Goal: Information Seeking & Learning: Learn about a topic

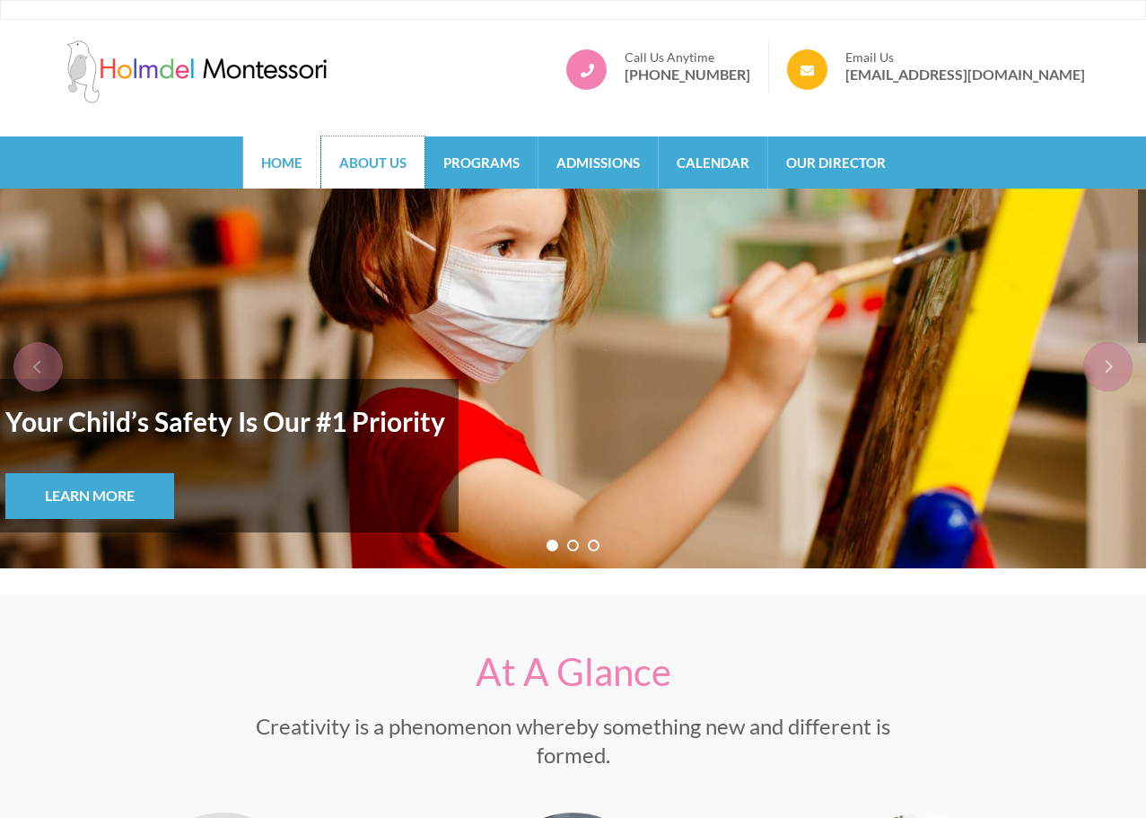
click at [377, 156] on link "About Us" at bounding box center [372, 162] width 103 height 52
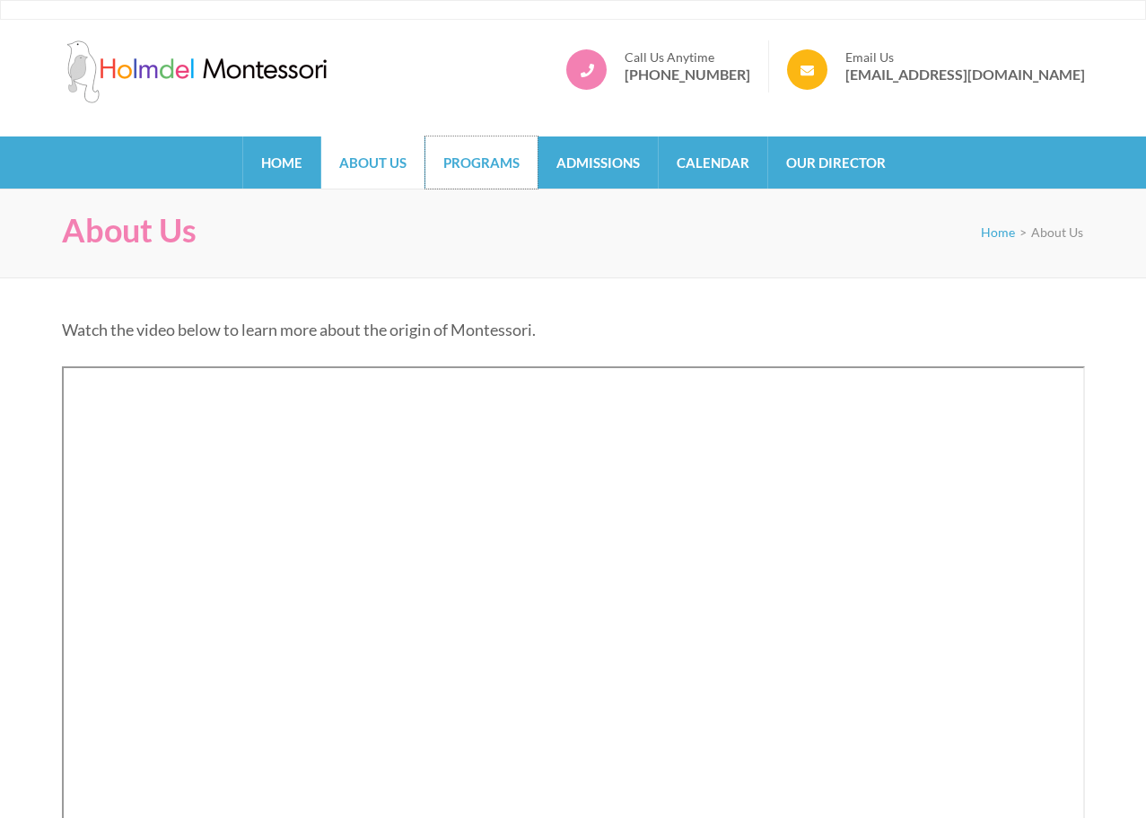
click at [488, 169] on link "Programs" at bounding box center [482, 162] width 112 height 52
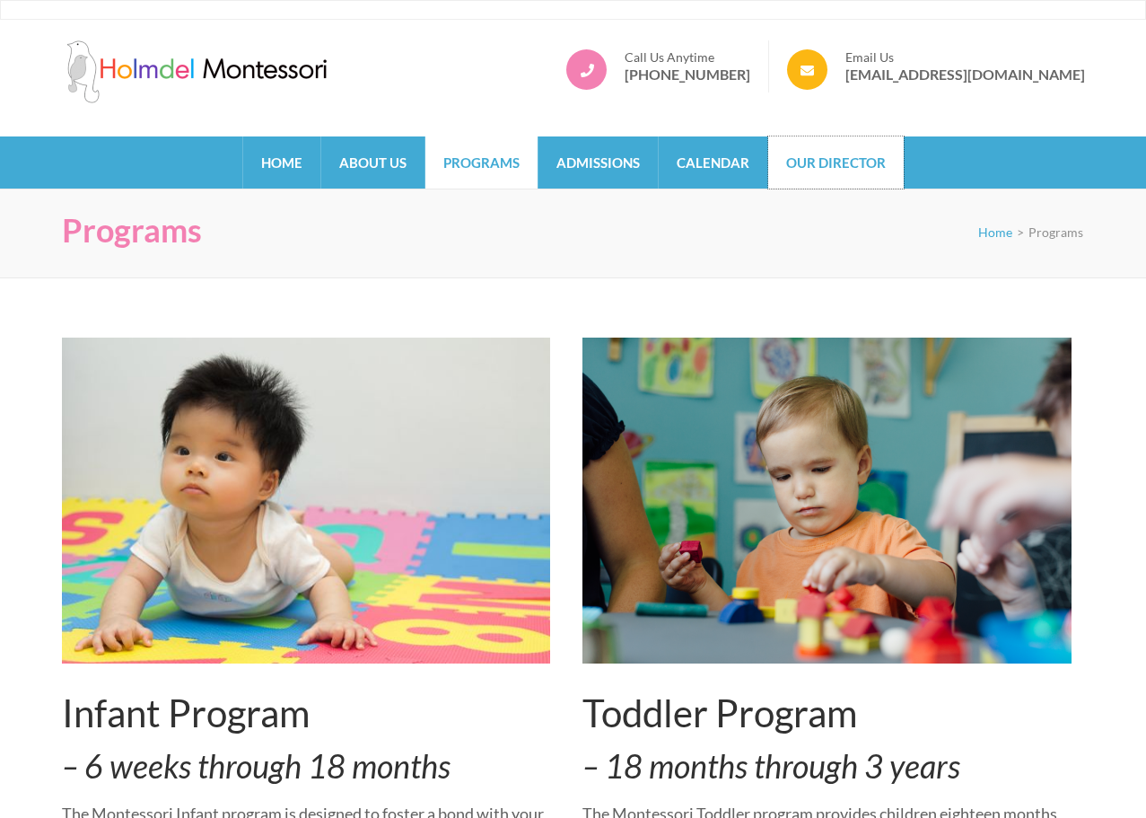
click at [829, 161] on link "Our Director" at bounding box center [836, 162] width 136 height 52
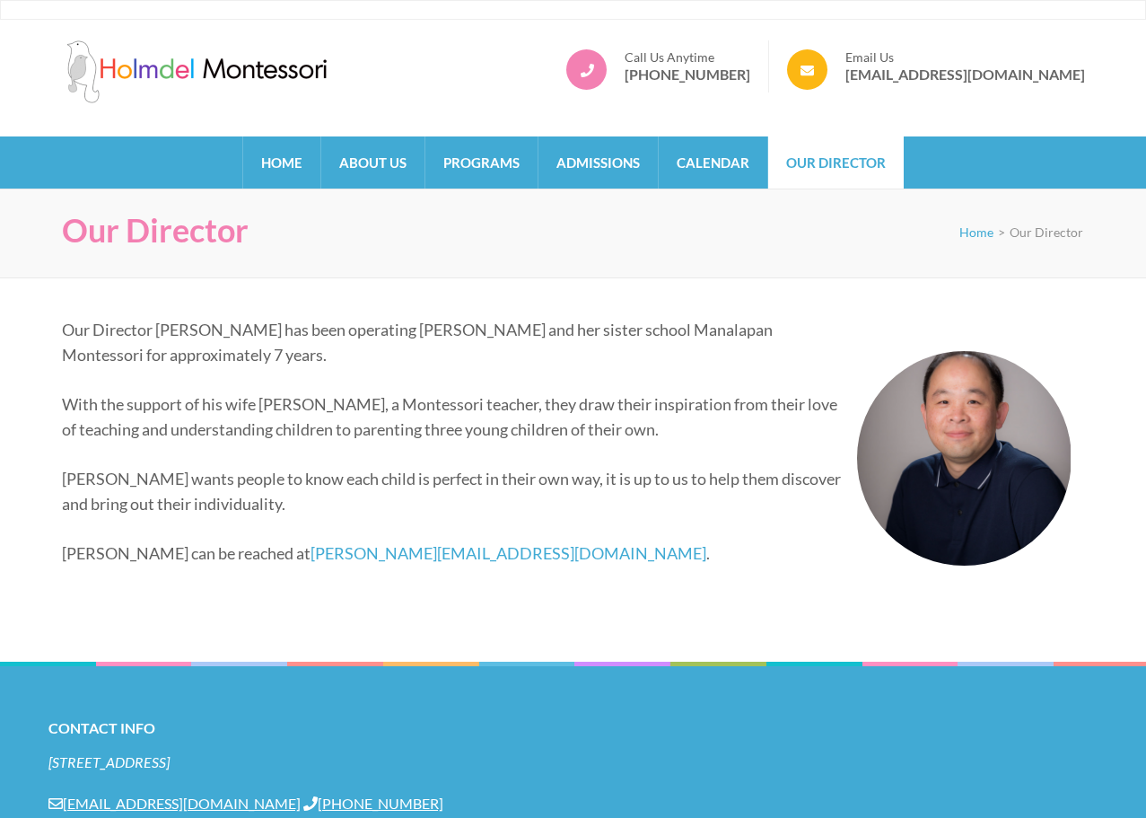
click at [387, 423] on p "With the support of his wife Teresa, a Montessori teacher, they draw their insp…" at bounding box center [567, 416] width 1010 height 50
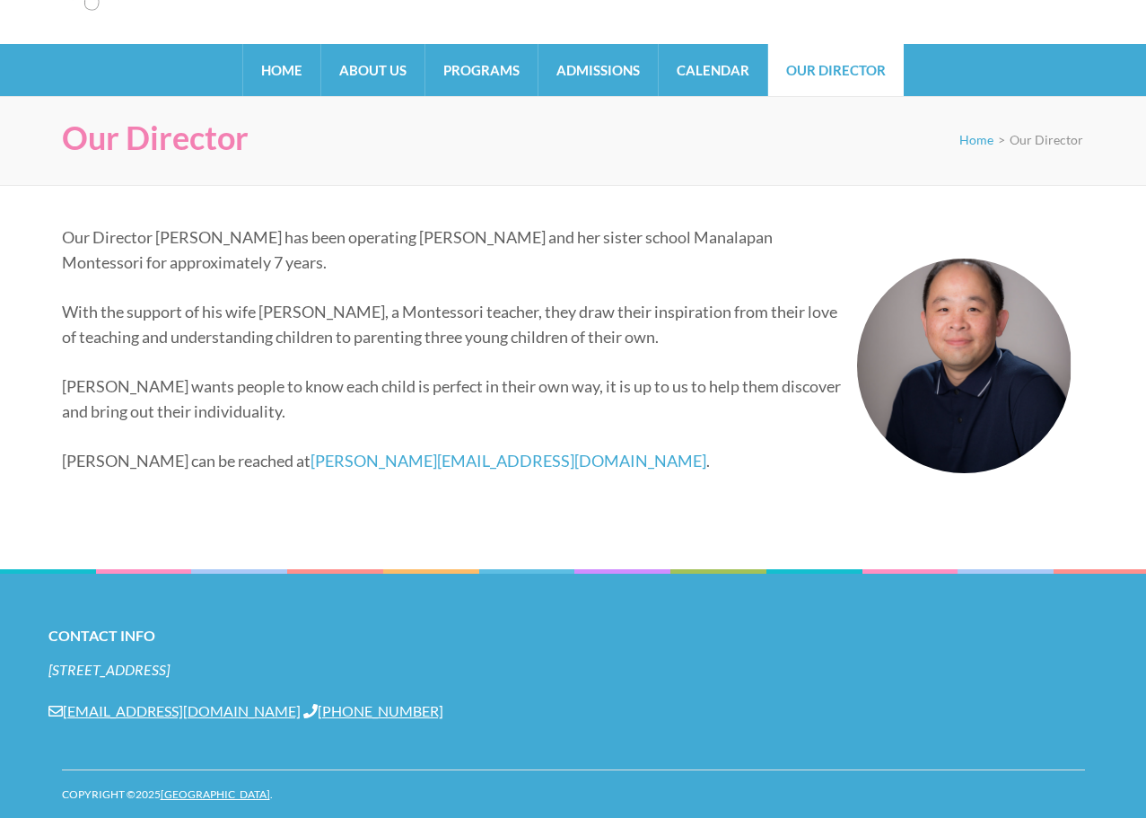
scroll to position [118, 0]
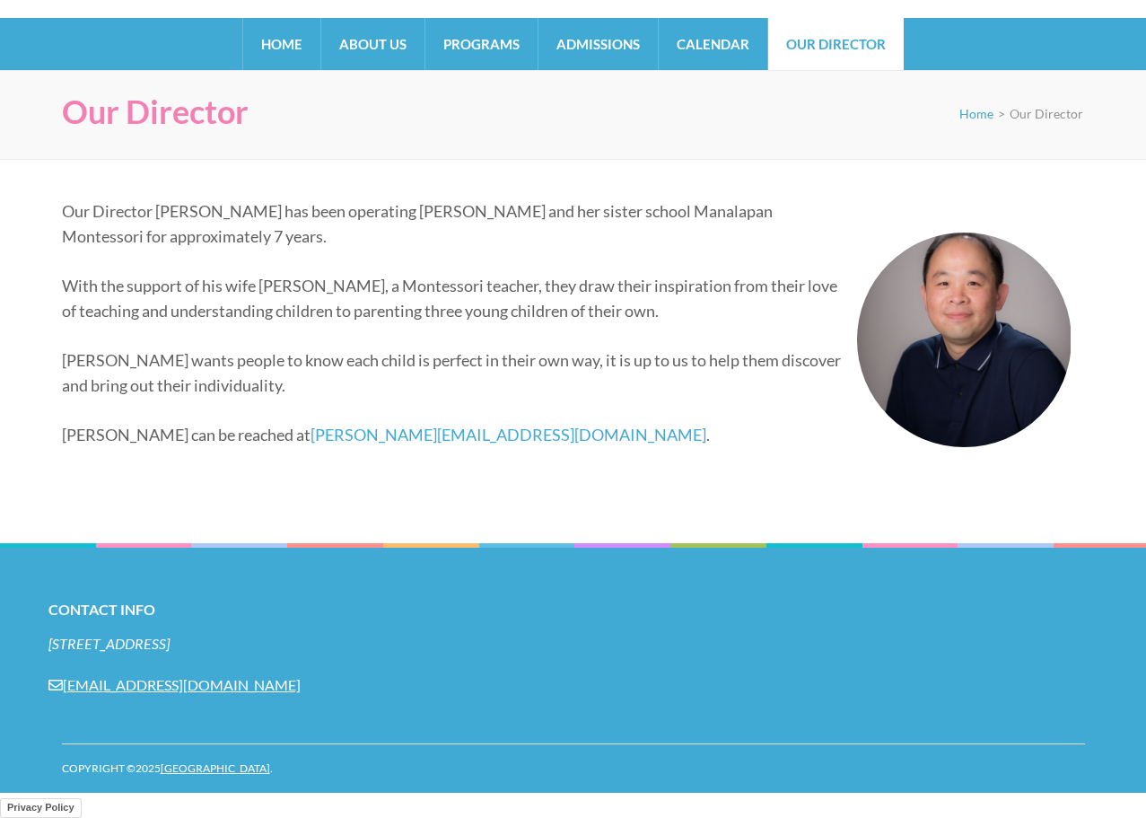
copy link "[PHONE_NUMBER]"
